Goal: Task Accomplishment & Management: Use online tool/utility

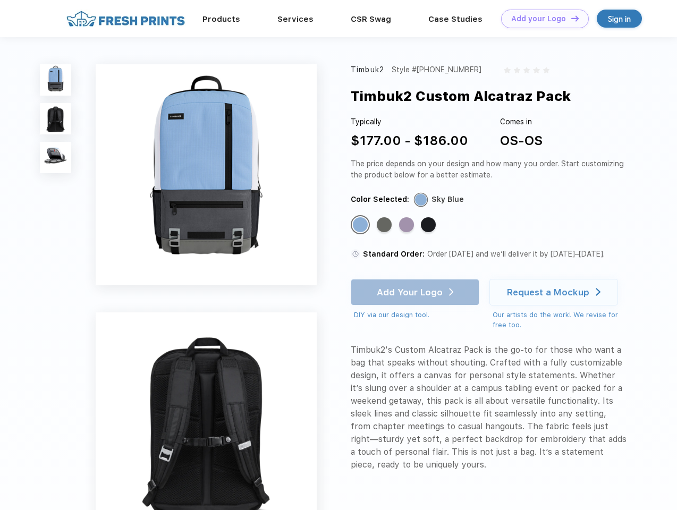
click at [541, 19] on link "Add your Logo Design Tool" at bounding box center [545, 19] width 88 height 19
click at [0, 0] on div "Design Tool" at bounding box center [0, 0] width 0 height 0
click at [570, 18] on link "Add your Logo Design Tool" at bounding box center [545, 19] width 88 height 19
click at [56, 80] on img at bounding box center [55, 79] width 31 height 31
click at [56, 119] on img at bounding box center [55, 118] width 31 height 31
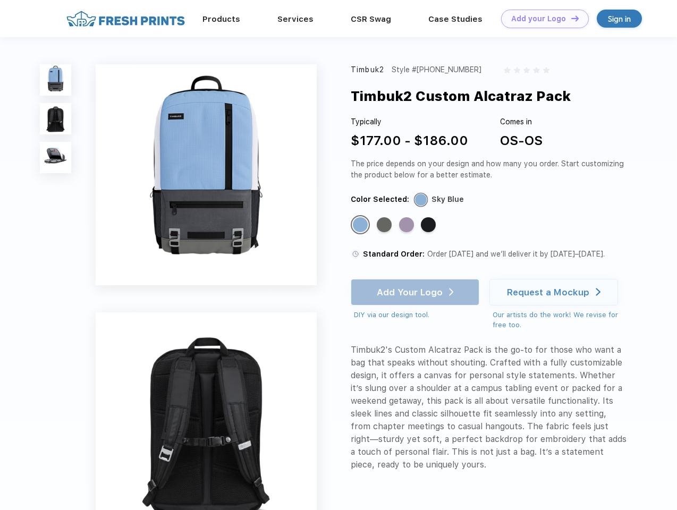
click at [56, 158] on img at bounding box center [55, 157] width 31 height 31
click at [361, 225] on div "Standard Color" at bounding box center [360, 224] width 15 height 15
click at [385, 225] on div "Standard Color" at bounding box center [384, 224] width 15 height 15
click at [408, 225] on div "Standard Color" at bounding box center [406, 224] width 15 height 15
click at [429, 225] on div "Standard Color" at bounding box center [428, 224] width 15 height 15
